Goal: Browse casually: Explore the website without a specific task or goal

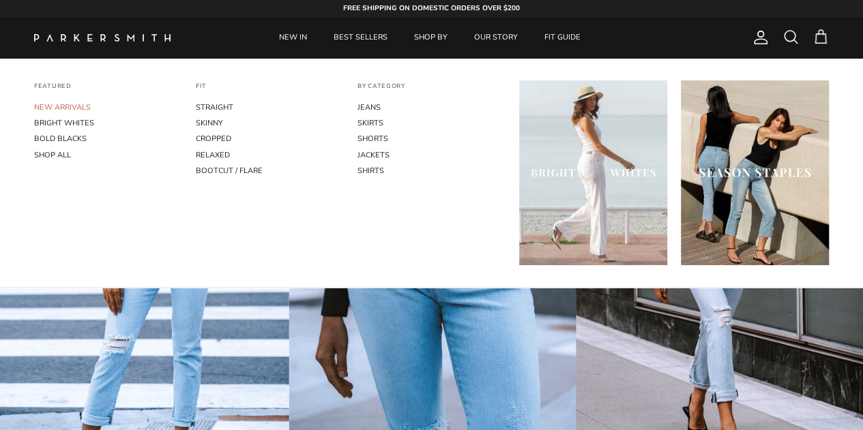
click at [75, 106] on link "NEW ARRIVALS" at bounding box center [108, 108] width 148 height 16
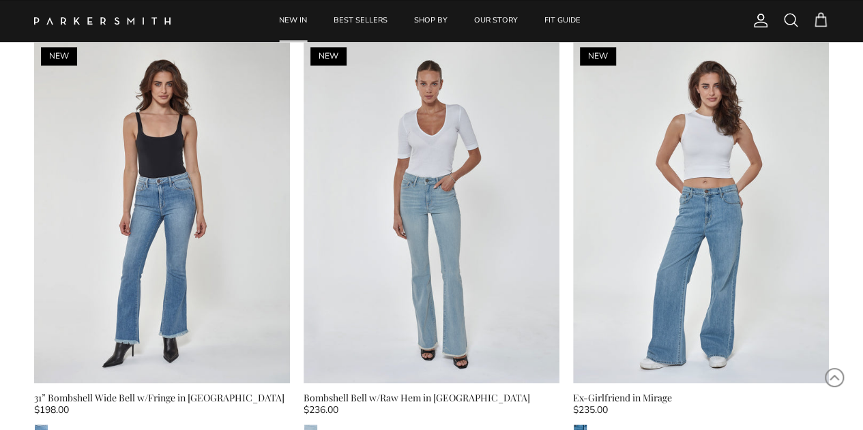
scroll to position [955, 0]
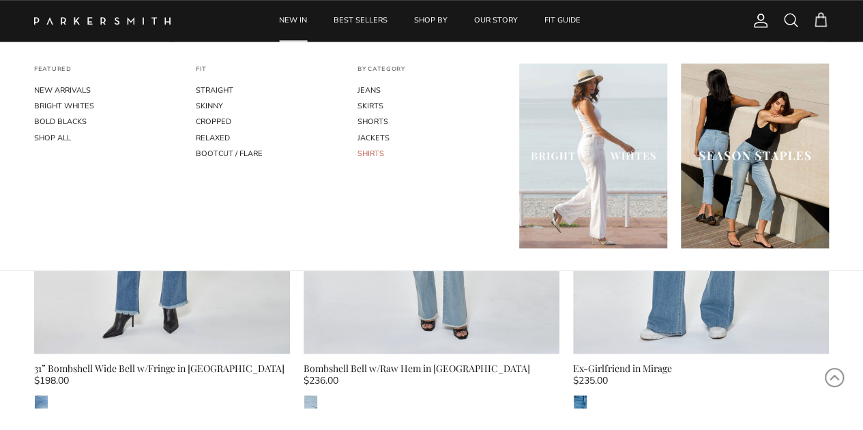
click at [370, 155] on link "SHIRTS" at bounding box center [431, 154] width 148 height 16
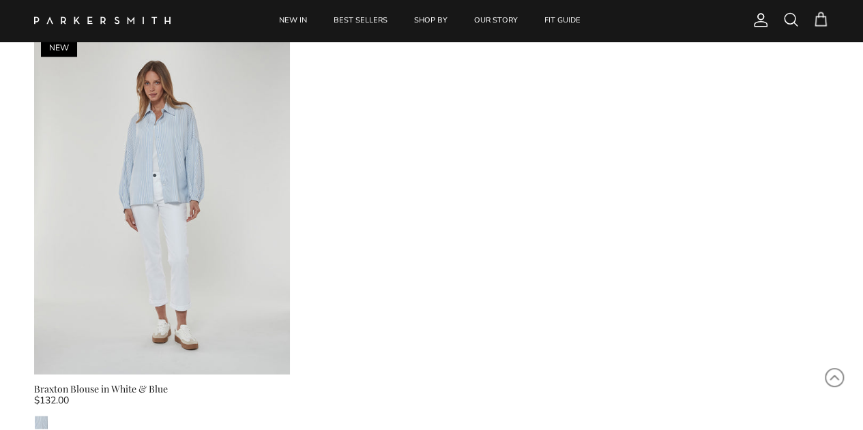
scroll to position [1637, 0]
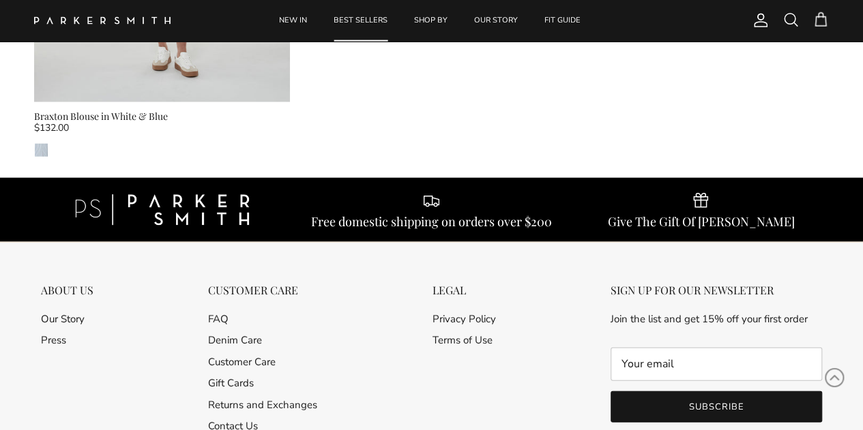
click at [349, 20] on link "BEST SELLERS" at bounding box center [360, 21] width 78 height 42
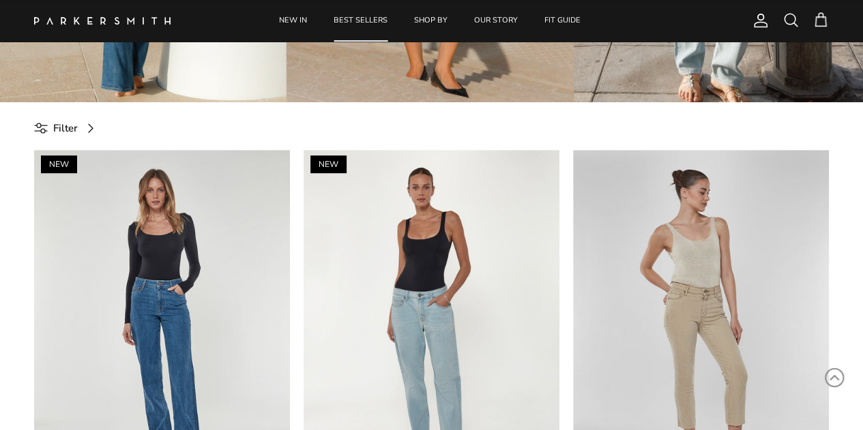
scroll to position [409, 0]
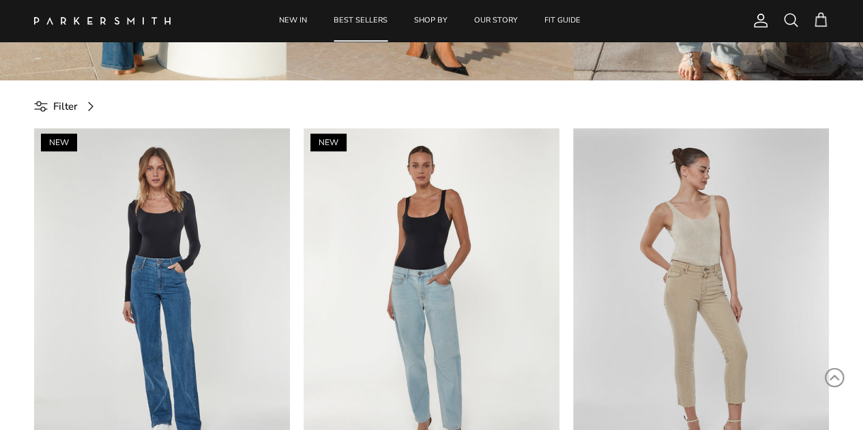
click at [55, 98] on span "Filter" at bounding box center [65, 106] width 25 height 16
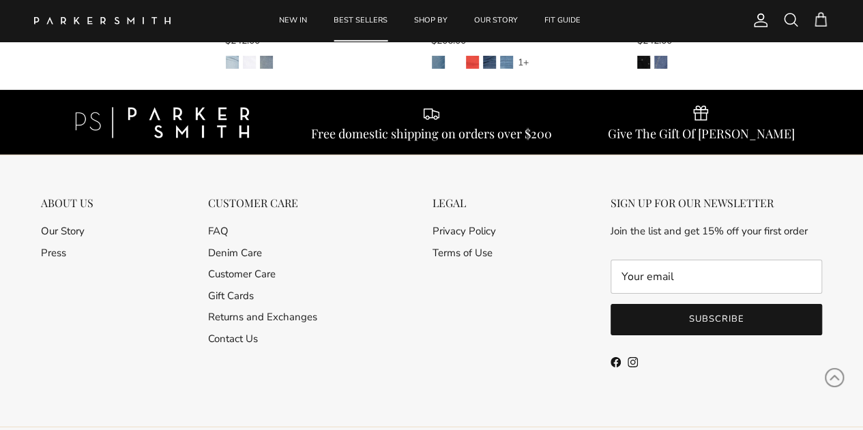
scroll to position [2235, 0]
